Goal: Information Seeking & Learning: Learn about a topic

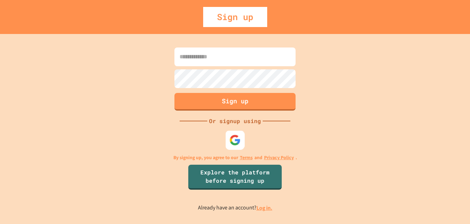
click at [232, 136] on img at bounding box center [234, 139] width 11 height 11
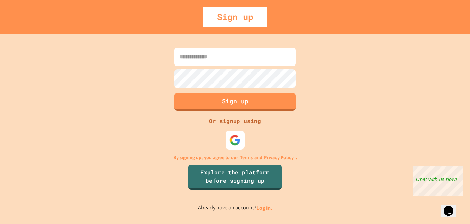
click at [237, 138] on img at bounding box center [234, 139] width 11 height 11
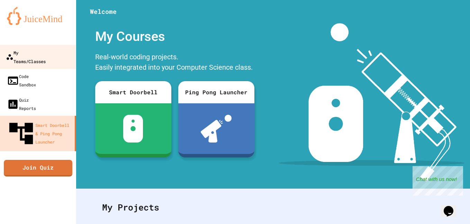
click at [24, 55] on div "My Teams/Classes" at bounding box center [26, 56] width 40 height 17
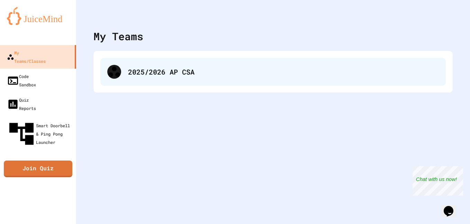
click at [184, 79] on div "2025/2026 AP CSA" at bounding box center [272, 72] width 345 height 28
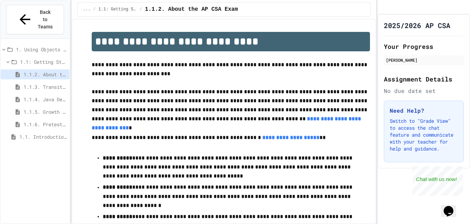
click at [49, 83] on span "1.1.3. Transitioning from AP CSP to AP CSA" at bounding box center [45, 86] width 43 height 7
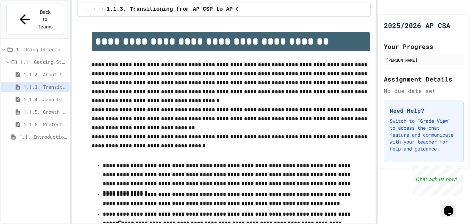
click at [47, 96] on span "1.1.4. Java Development Environments" at bounding box center [45, 99] width 43 height 7
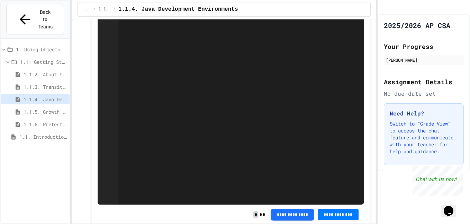
scroll to position [292, 0]
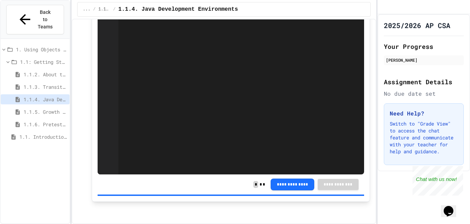
click at [35, 108] on span "1.1.5. Growth Mindset and Pair Programming" at bounding box center [45, 111] width 43 height 7
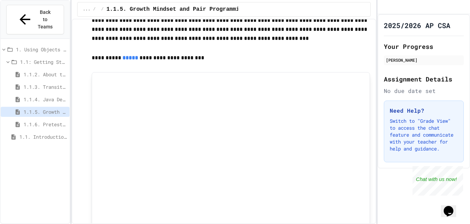
scroll to position [533, 0]
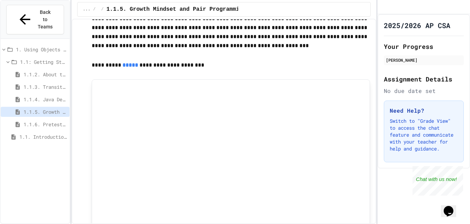
click at [40, 83] on span "1.1.3. Transitioning from AP CSP to AP CSA" at bounding box center [45, 86] width 43 height 7
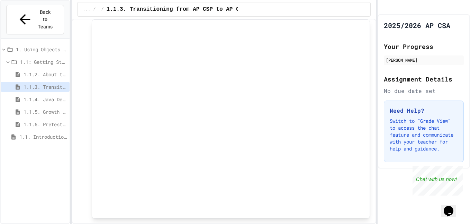
scroll to position [320, 0]
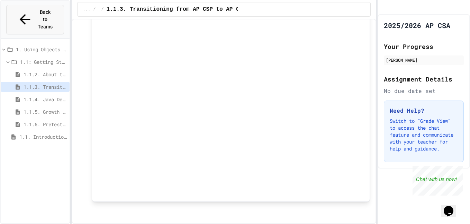
click at [46, 17] on button "Back to Teams" at bounding box center [35, 19] width 58 height 29
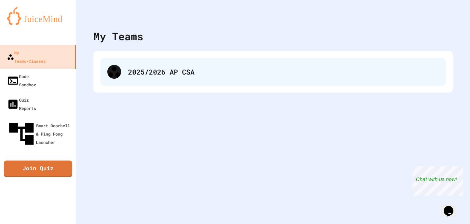
click at [137, 76] on div "2025/2026 AP CSA" at bounding box center [283, 71] width 311 height 10
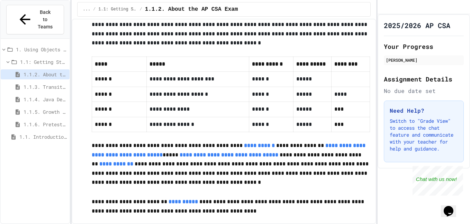
scroll to position [332, 0]
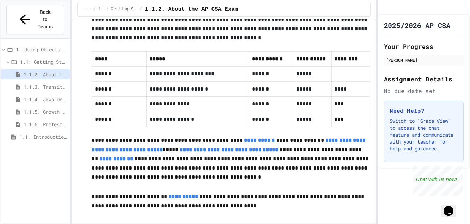
click at [49, 83] on span "1.1.3. Transitioning from AP CSP to AP CSA" at bounding box center [45, 86] width 43 height 7
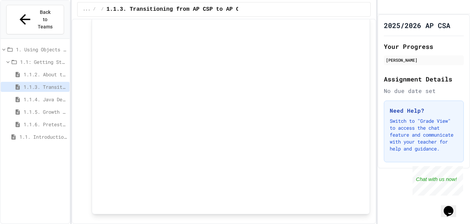
scroll to position [320, 0]
